Goal: Task Accomplishment & Management: Manage account settings

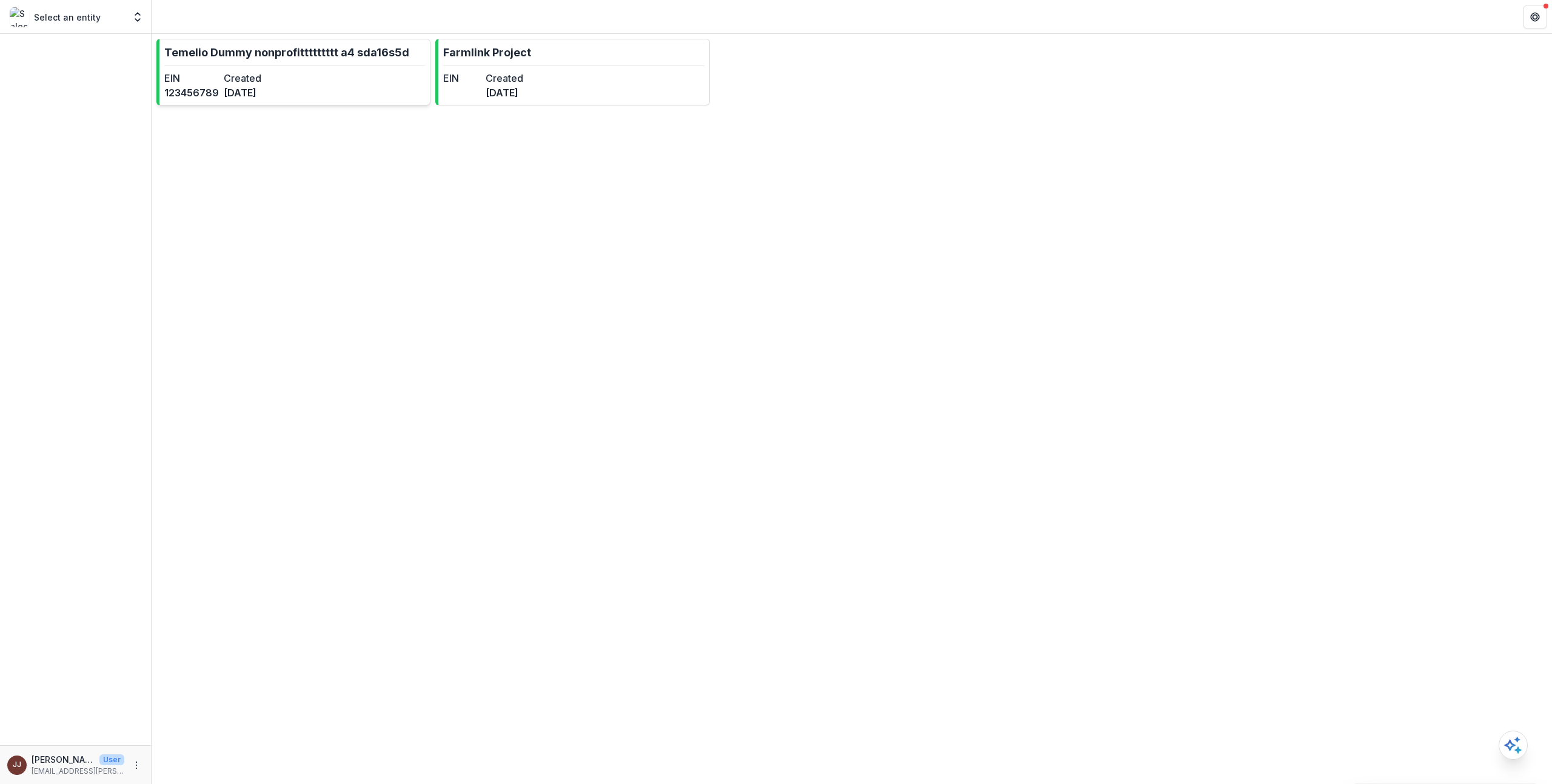
click at [386, 59] on p "Temelio Dummy nonprofittttttttt a4 sda16s5d" at bounding box center [287, 52] width 245 height 16
click at [653, 80] on link "Farmlink Project EIN Created [DATE]" at bounding box center [572, 72] width 274 height 67
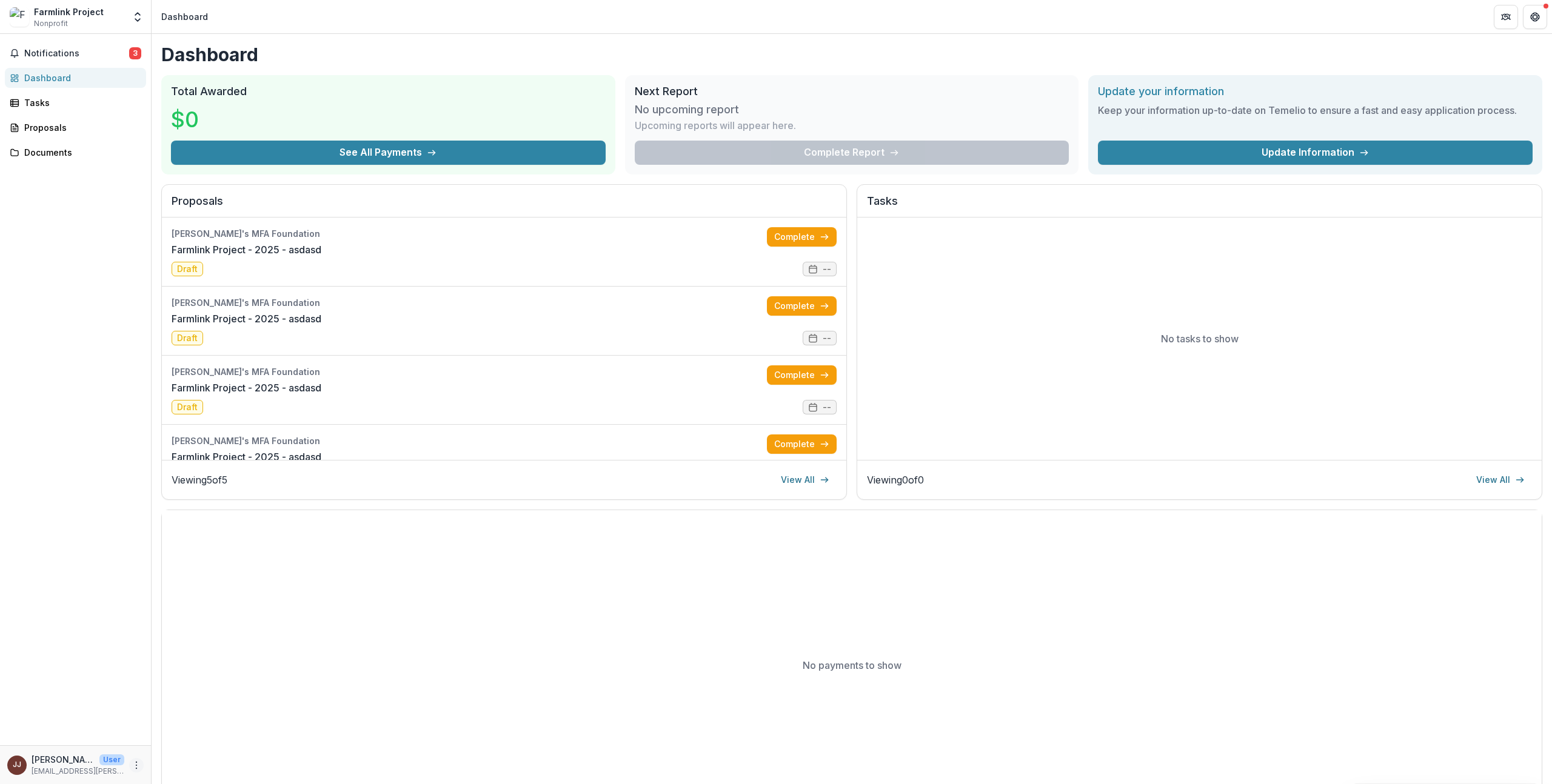
click at [139, 759] on button "More" at bounding box center [136, 765] width 15 height 15
click at [186, 759] on button "Logout" at bounding box center [216, 759] width 130 height 20
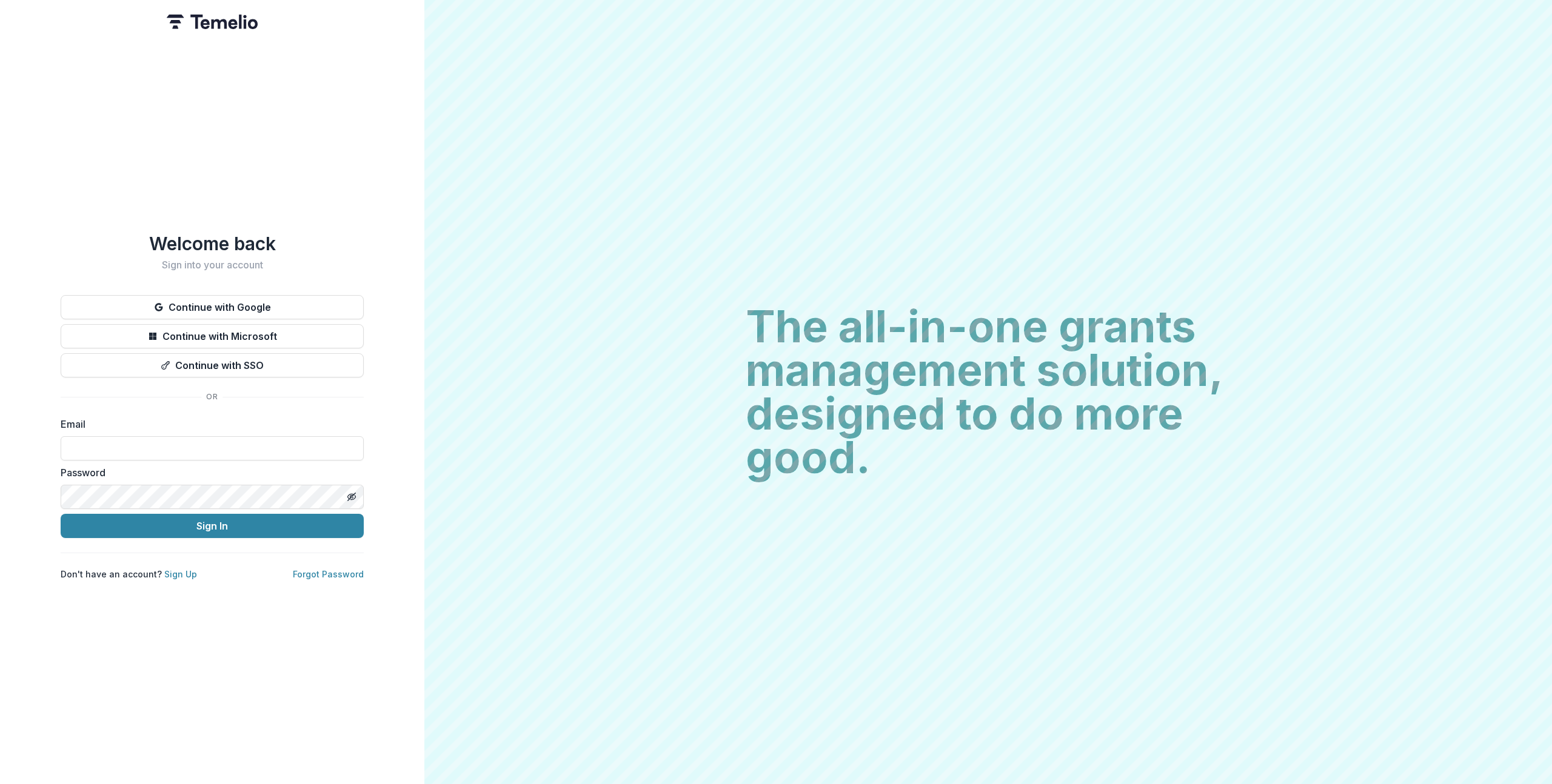
click at [723, 396] on div "The all-in-one grants management solution, designed to do more good. The all-in…" at bounding box center [988, 392] width 1127 height 784
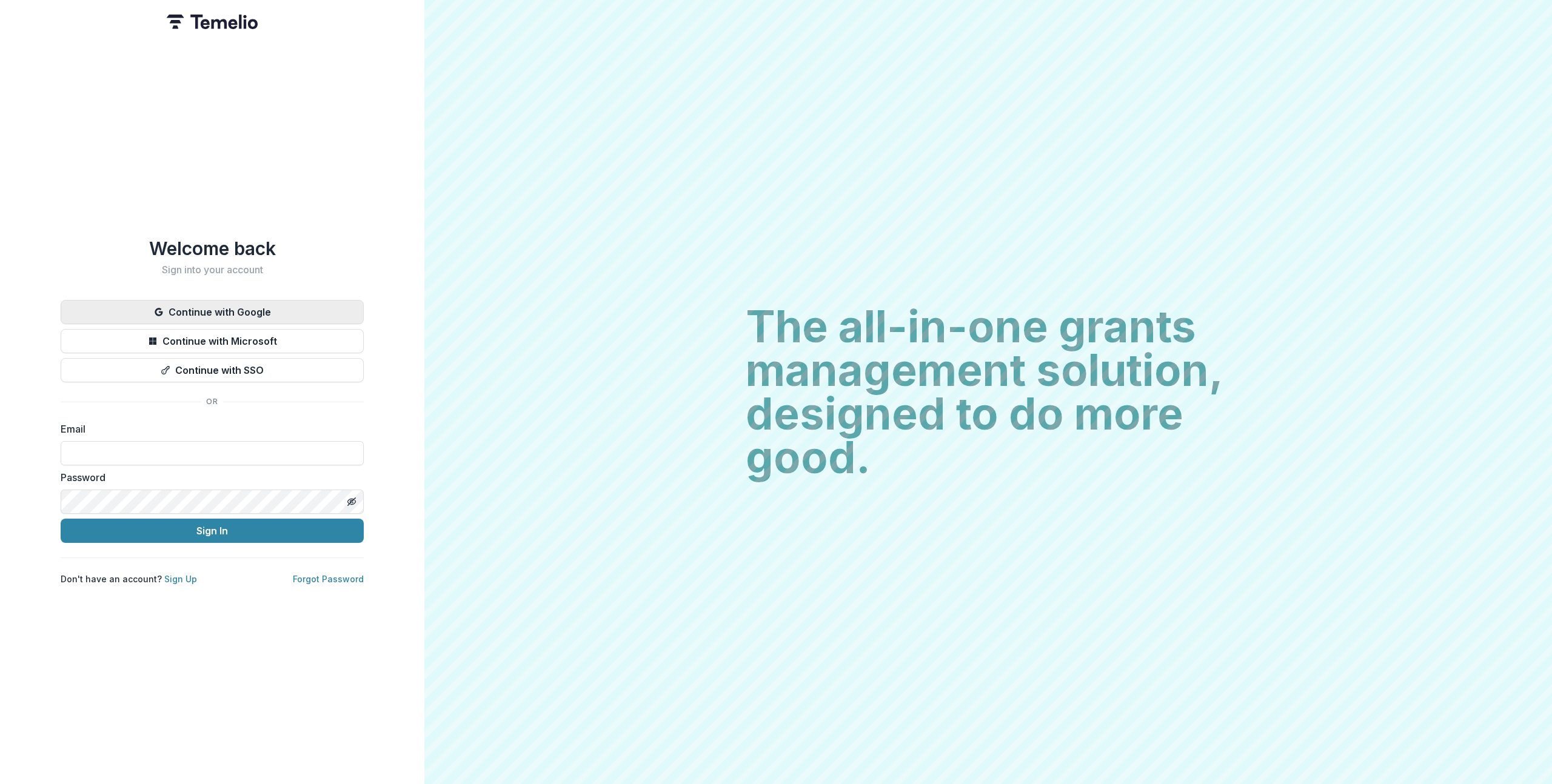
click at [169, 300] on button "Continue with Google" at bounding box center [212, 312] width 303 height 24
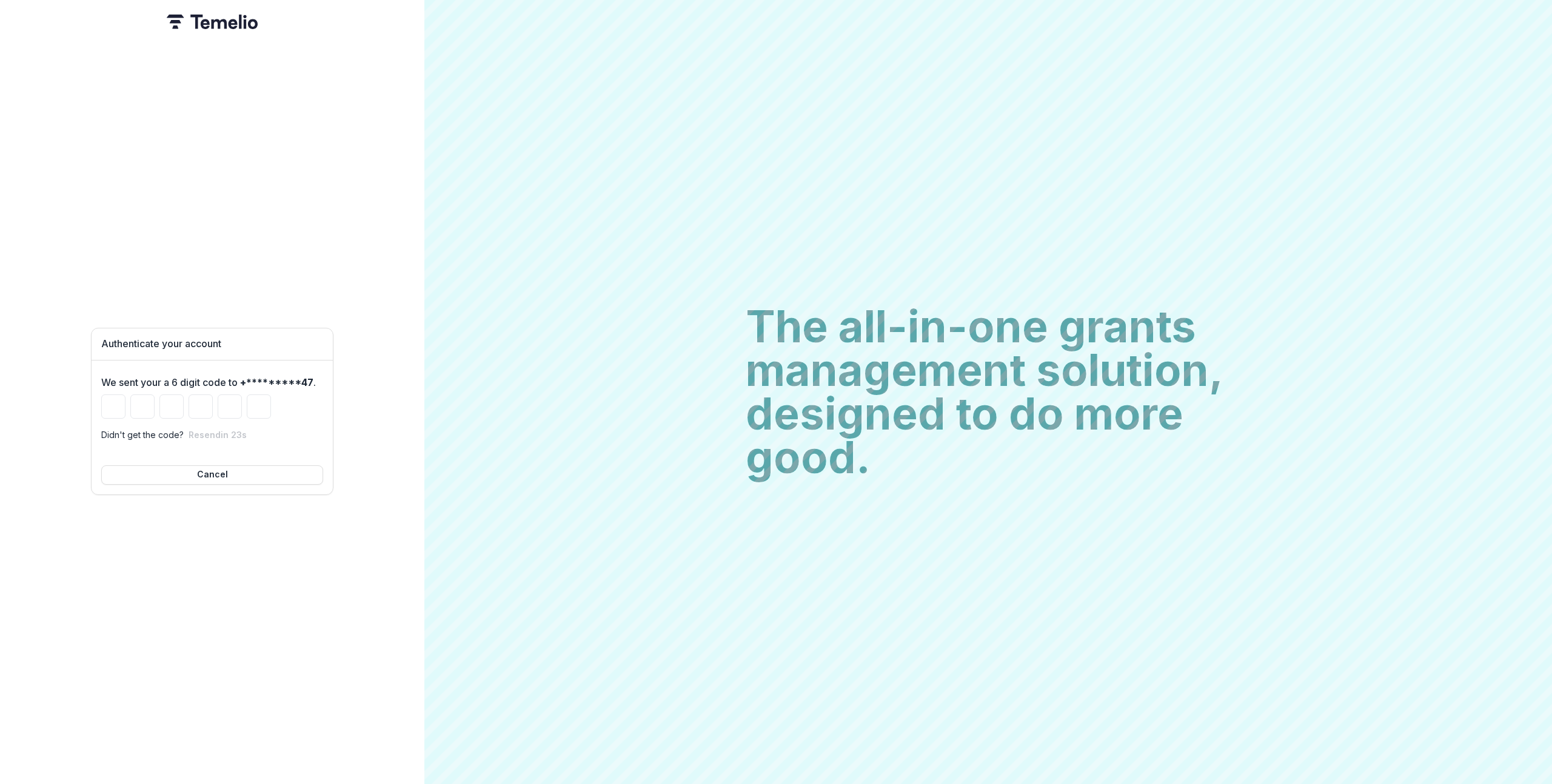
paste input "******"
type input "*"
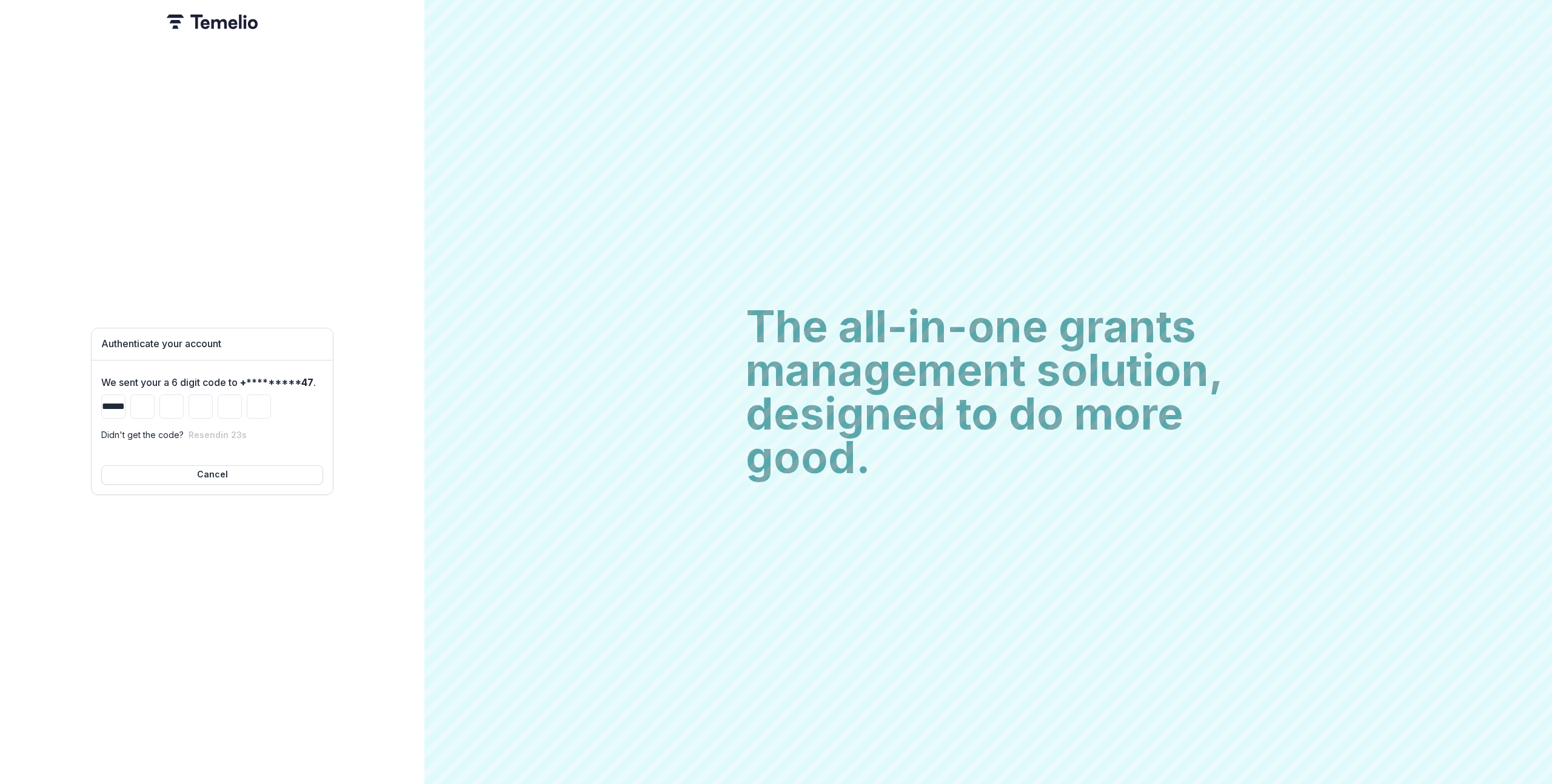
type input "*"
